Goal: Task Accomplishment & Management: Manage account settings

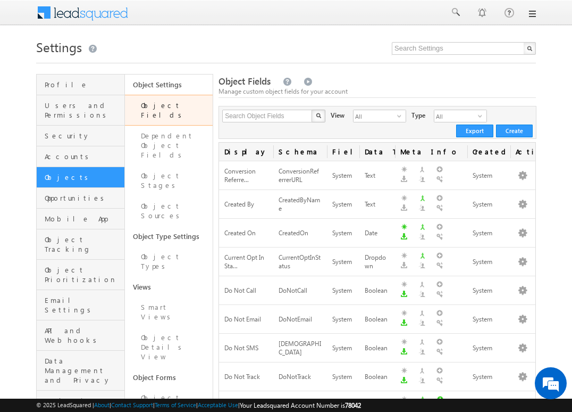
click at [531, 16] on link at bounding box center [532, 14] width 9 height 9
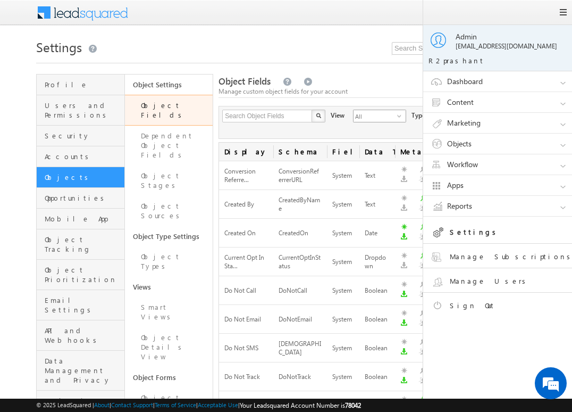
click at [369, 116] on span "All" at bounding box center [376, 116] width 44 height 12
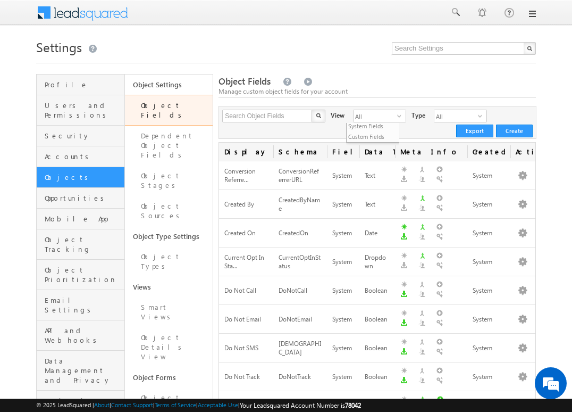
click at [534, 11] on link at bounding box center [532, 14] width 9 height 9
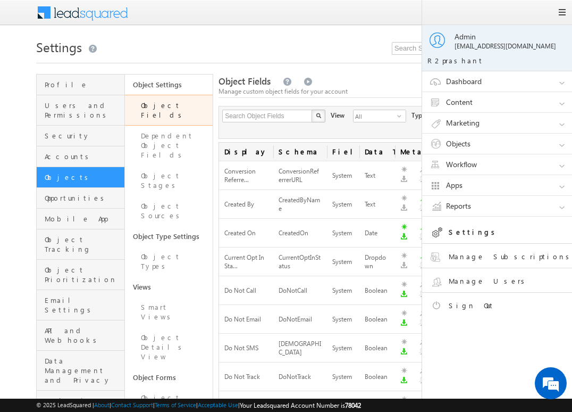
click at [485, 232] on link "Settings" at bounding box center [506, 233] width 152 height 19
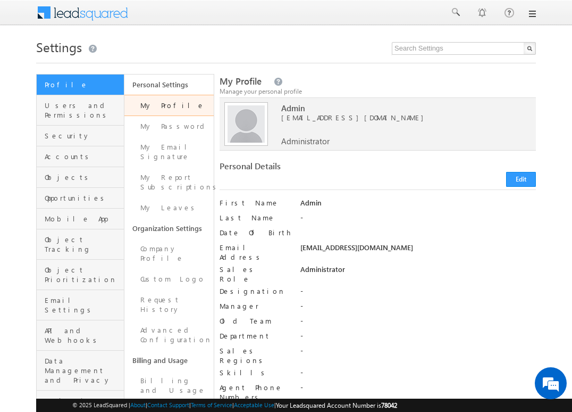
click at [532, 14] on link at bounding box center [532, 14] width 9 height 9
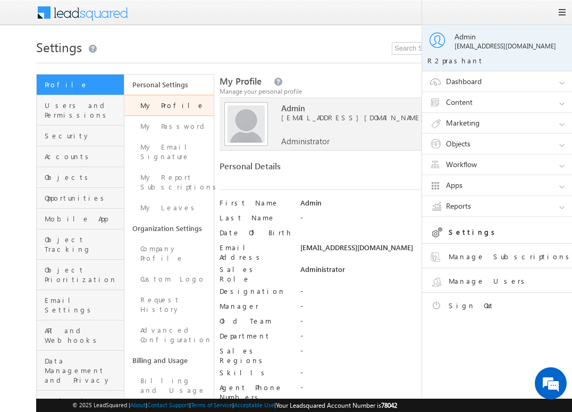
click at [473, 305] on link "Sign Out" at bounding box center [506, 307] width 152 height 19
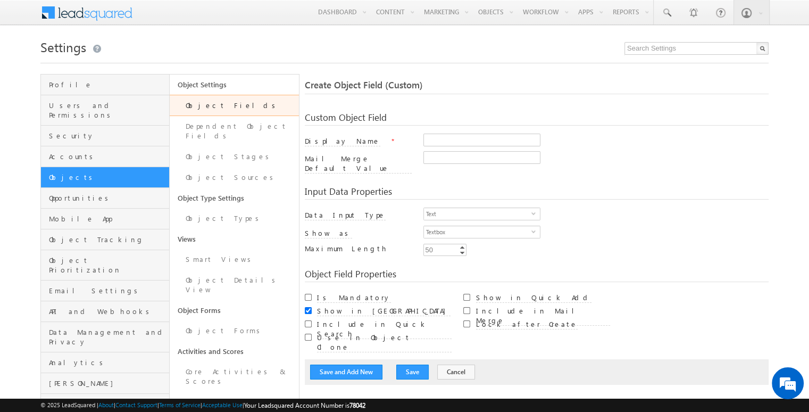
click at [266, 112] on link "Object Fields" at bounding box center [234, 105] width 129 height 21
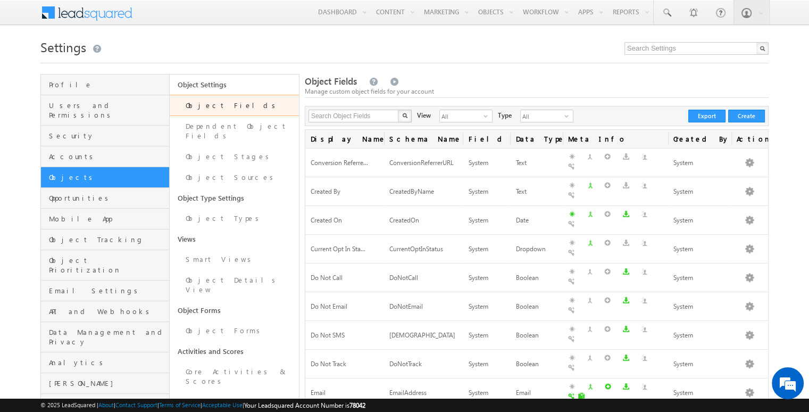
drag, startPoint x: 740, startPoint y: 115, endPoint x: 713, endPoint y: 73, distance: 50.7
drag, startPoint x: 743, startPoint y: 118, endPoint x: 723, endPoint y: 94, distance: 31.0
click at [723, 94] on div "Manage custom object fields for your account" at bounding box center [537, 92] width 464 height 10
drag, startPoint x: 713, startPoint y: 115, endPoint x: 683, endPoint y: 90, distance: 39.2
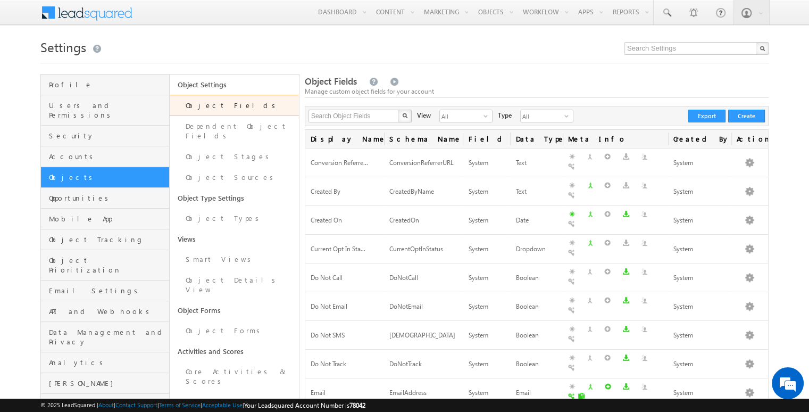
click at [683, 90] on div "Manage custom object fields for your account" at bounding box center [537, 92] width 464 height 10
click at [656, 106] on div "Search Object Fields X 406 results found View All select 3 Type All select 1 Cr…" at bounding box center [537, 116] width 464 height 20
drag, startPoint x: 740, startPoint y: 115, endPoint x: 715, endPoint y: 81, distance: 43.0
click at [715, 81] on div "Object Fields Manage custom object fields for your account" at bounding box center [537, 86] width 464 height 23
drag, startPoint x: 717, startPoint y: 115, endPoint x: 704, endPoint y: 75, distance: 42.4
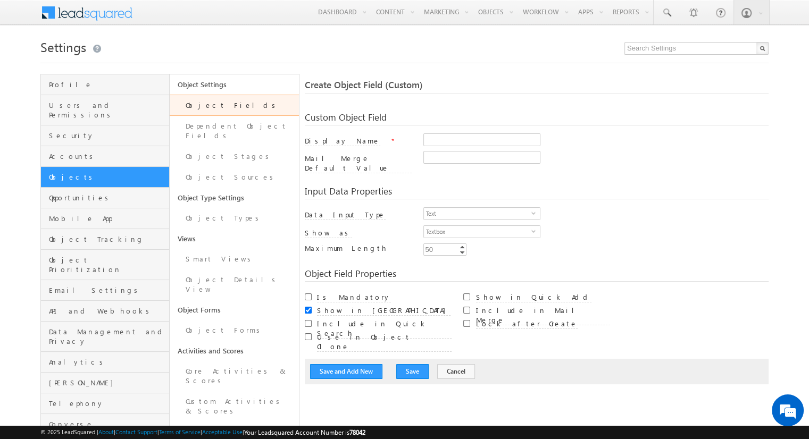
click at [231, 114] on link "Object Fields" at bounding box center [234, 105] width 129 height 21
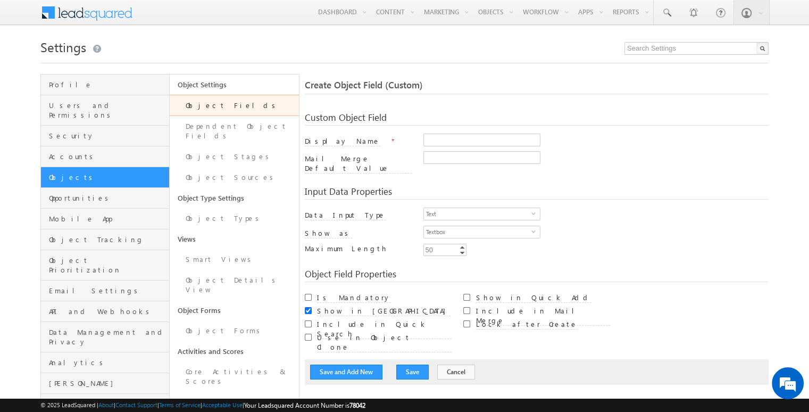
click at [222, 105] on link "Object Fields" at bounding box center [234, 105] width 129 height 21
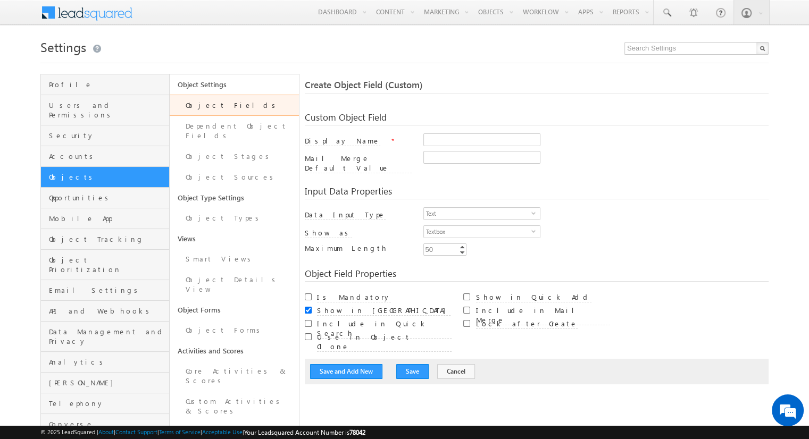
click at [228, 104] on link "Object Fields" at bounding box center [234, 105] width 129 height 21
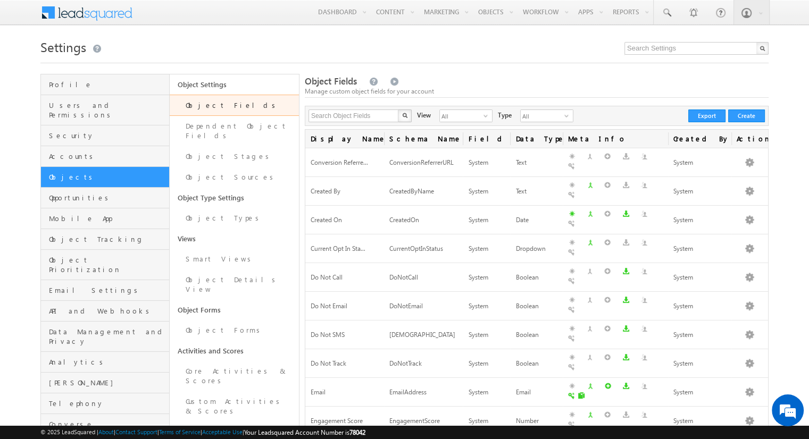
drag, startPoint x: 339, startPoint y: 56, endPoint x: 597, endPoint y: 116, distance: 264.7
click at [597, 116] on div "Search Object Fields X 406 results found View All select 3 Type All select 1 Cr…" at bounding box center [537, 116] width 464 height 20
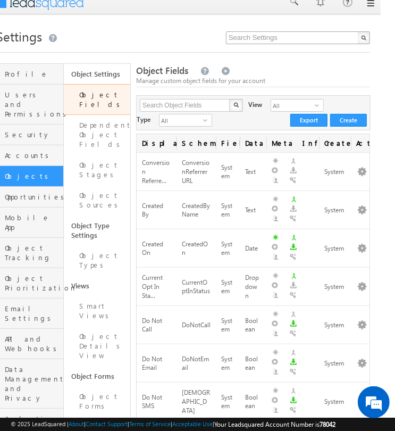
scroll to position [12, 16]
